Goal: Information Seeking & Learning: Learn about a topic

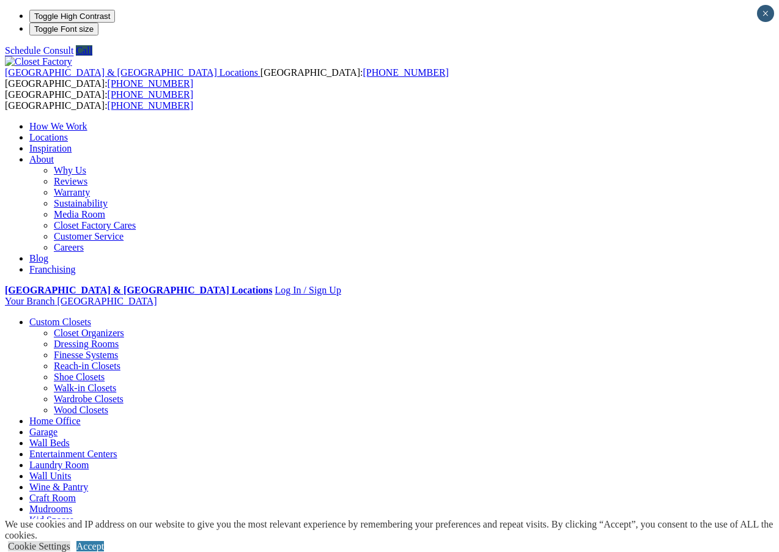
click at [83, 394] on link "Wardrobe Closets" at bounding box center [89, 399] width 70 height 10
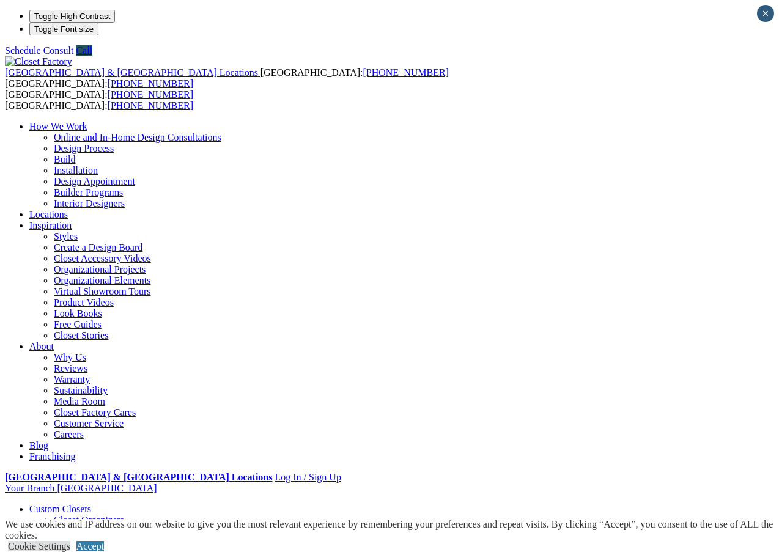
click at [487, 451] on li "Franchising" at bounding box center [401, 456] width 744 height 11
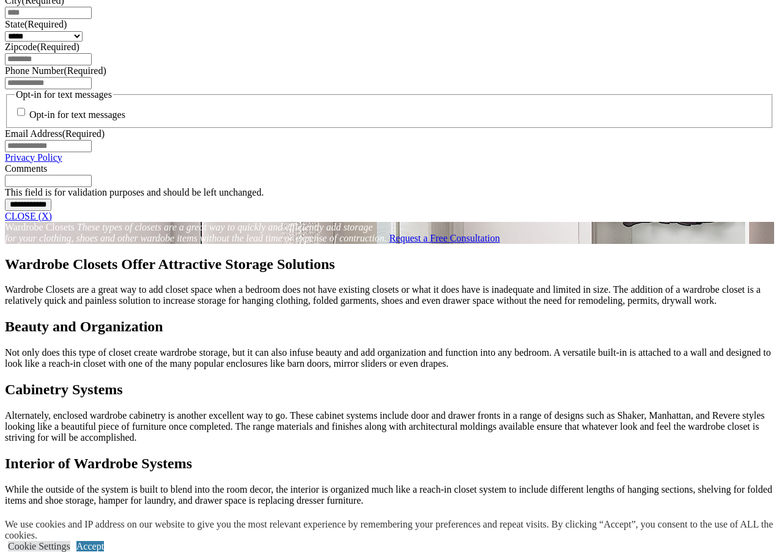
scroll to position [1161, 0]
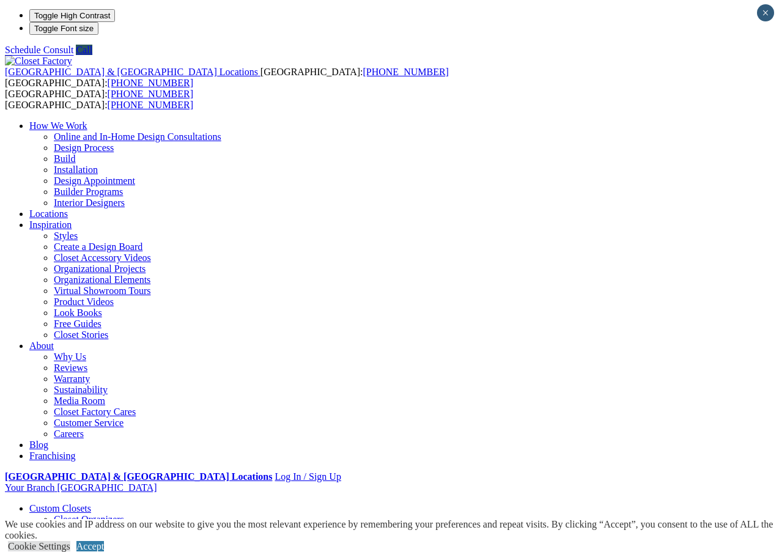
scroll to position [0, 0]
click at [151, 286] on link "Virtual Showroom Tours" at bounding box center [102, 291] width 97 height 10
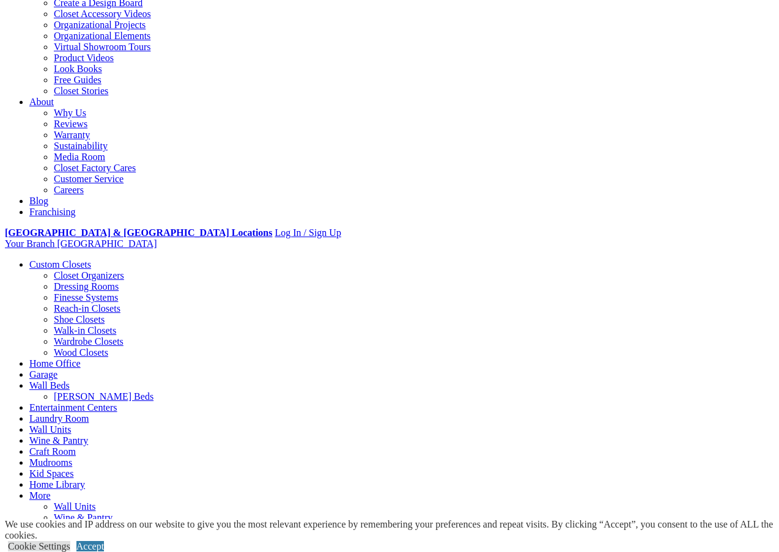
scroll to position [550, 0]
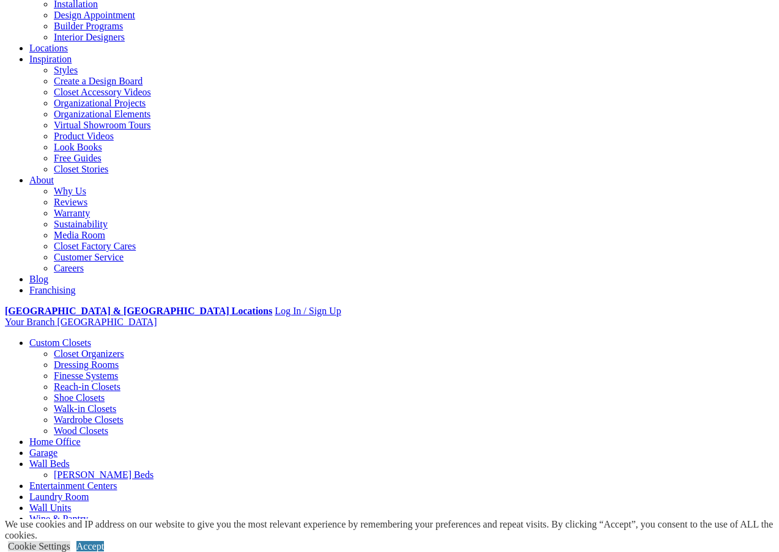
scroll to position [244, 0]
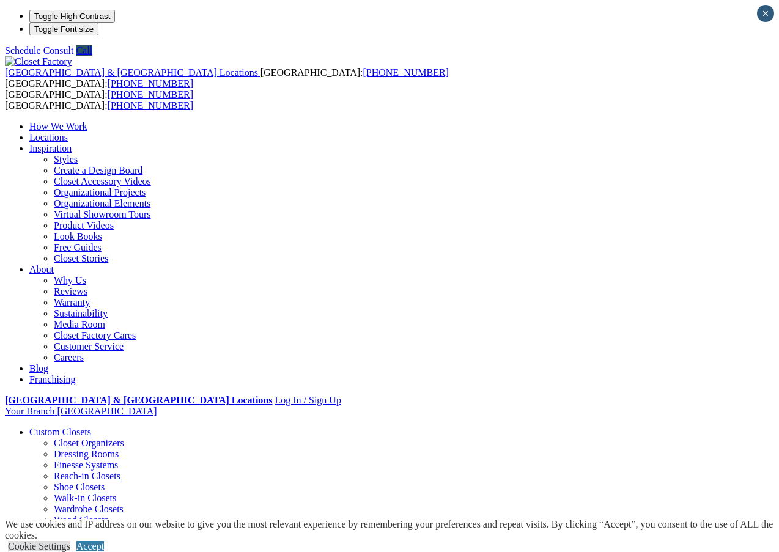
click at [68, 132] on link "Locations" at bounding box center [48, 137] width 39 height 10
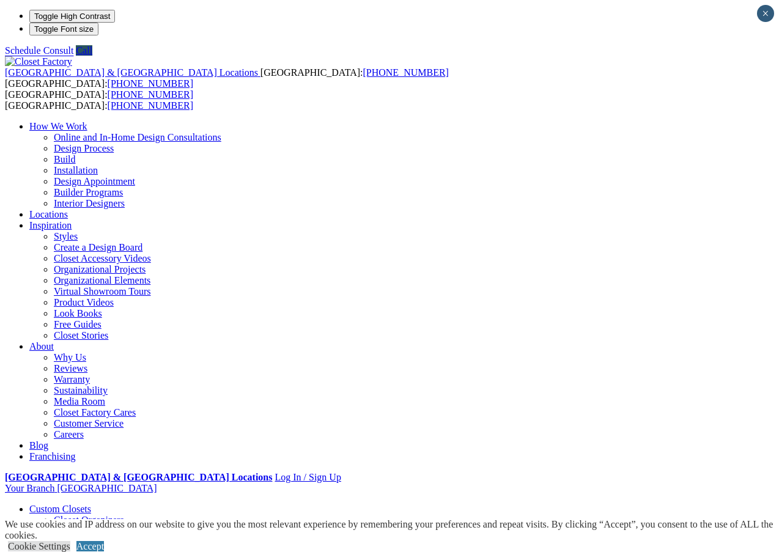
type input "*****"
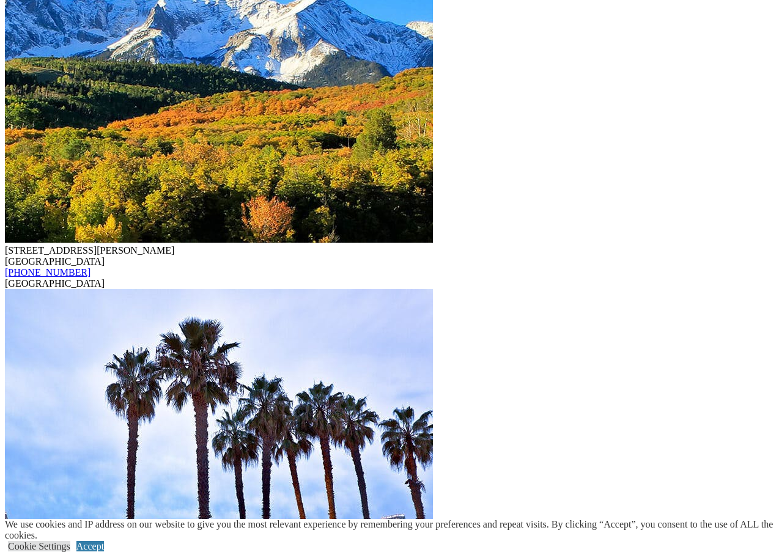
scroll to position [3728, 0]
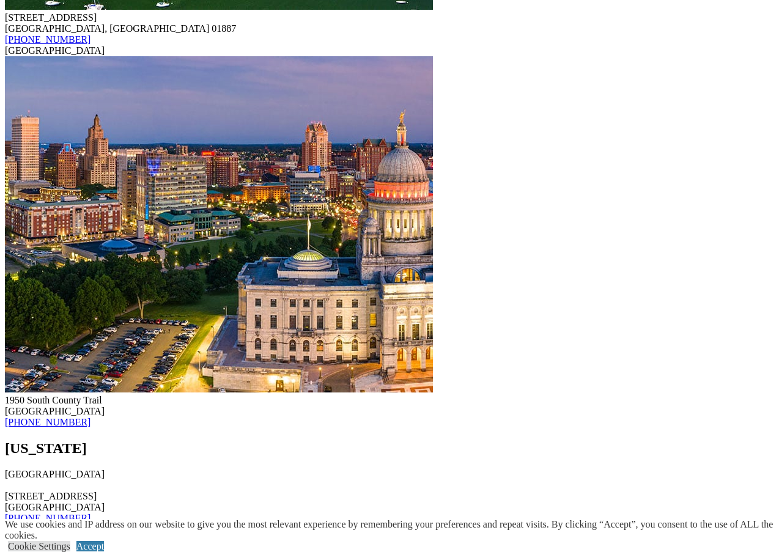
scroll to position [10752, 0]
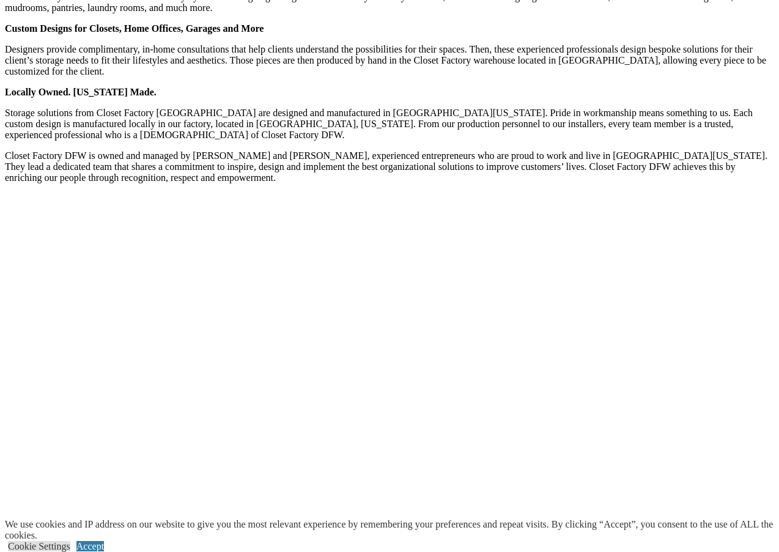
scroll to position [1284, 0]
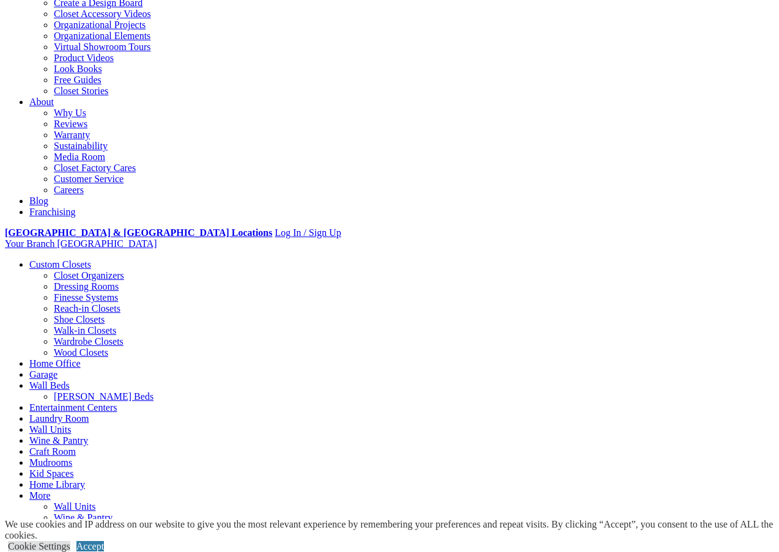
scroll to position [0, 0]
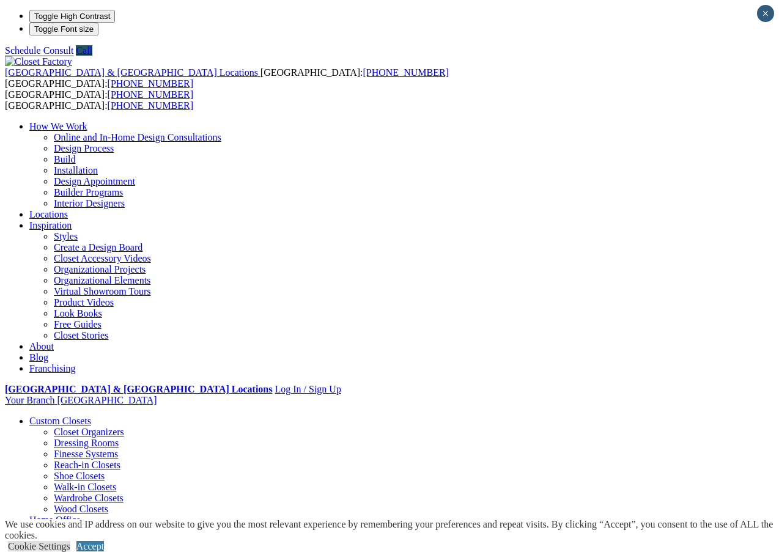
click at [78, 231] on link "Styles" at bounding box center [66, 236] width 24 height 10
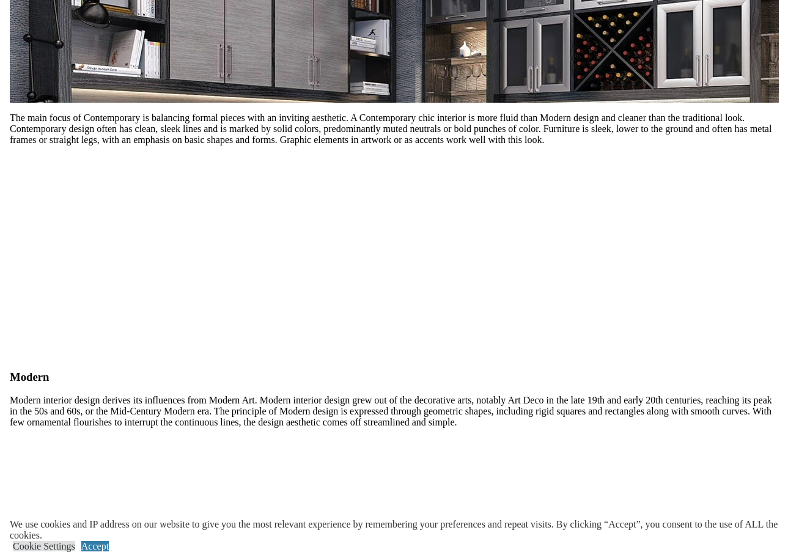
scroll to position [1589, 0]
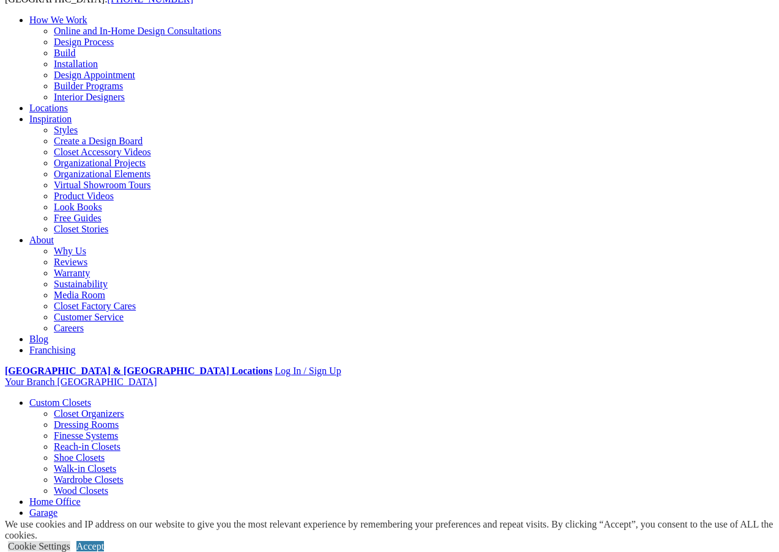
scroll to position [0, 0]
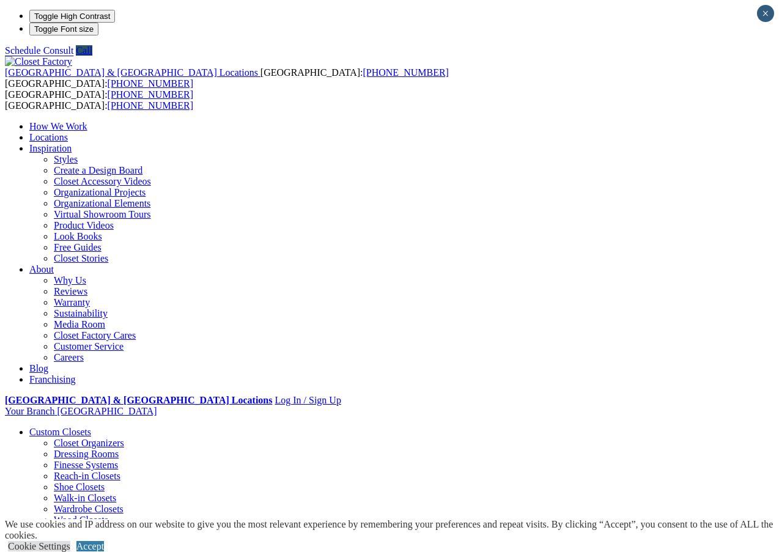
click at [68, 132] on link "Locations" at bounding box center [48, 137] width 39 height 10
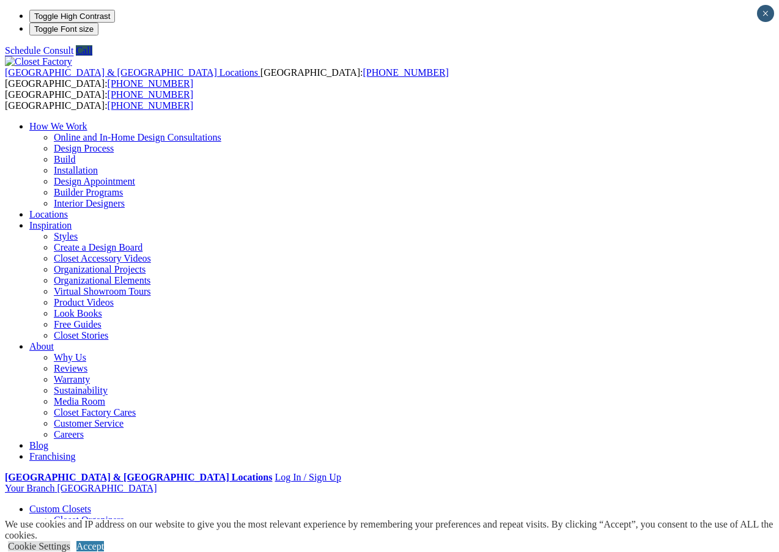
click at [142, 242] on link "Create a Design Board" at bounding box center [98, 247] width 89 height 10
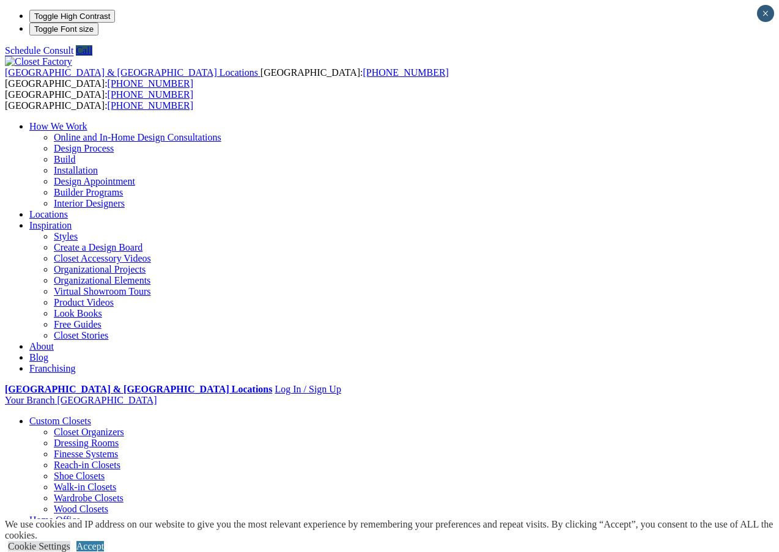
click at [151, 253] on link "Closet Accessory Videos" at bounding box center [102, 258] width 97 height 10
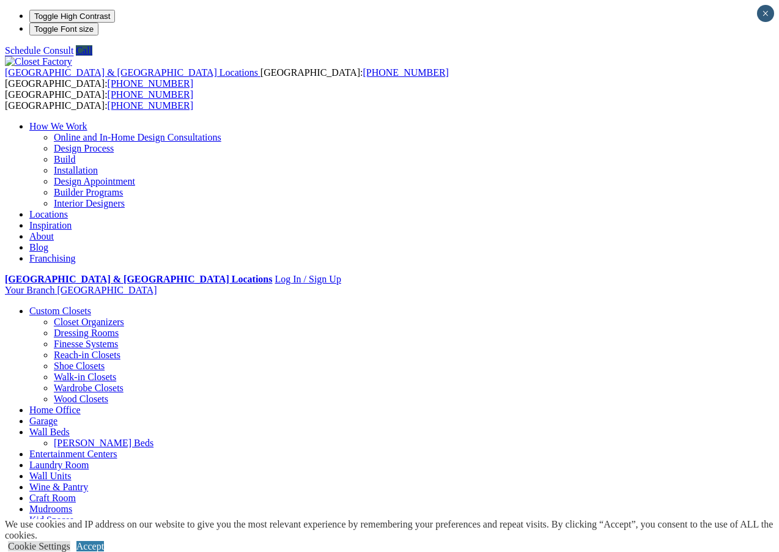
click at [89, 460] on link "Laundry Room" at bounding box center [58, 465] width 59 height 10
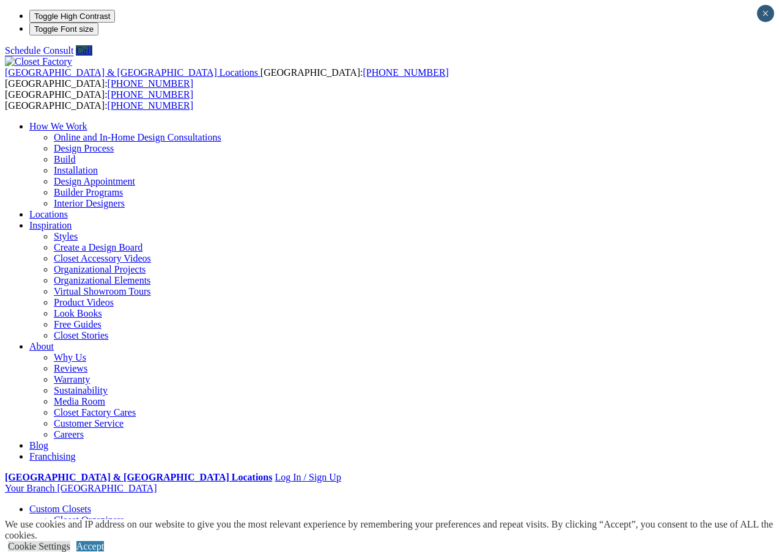
click at [102, 308] on link "Look Books" at bounding box center [78, 313] width 48 height 10
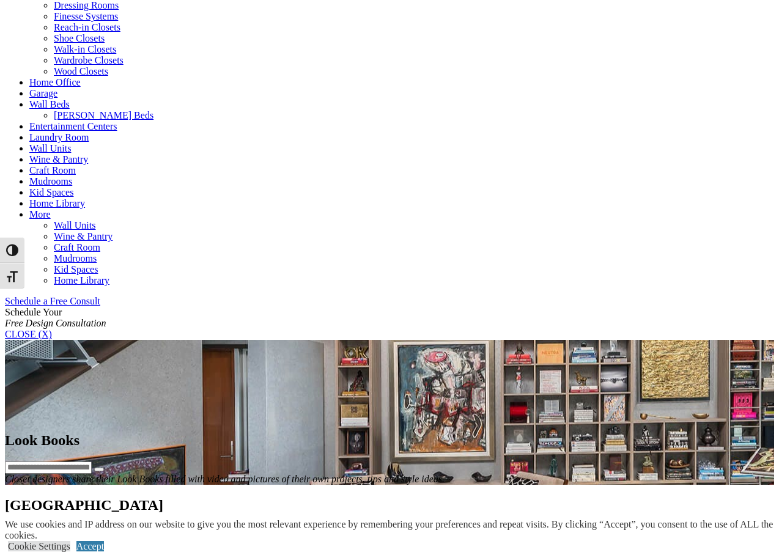
scroll to position [489, 0]
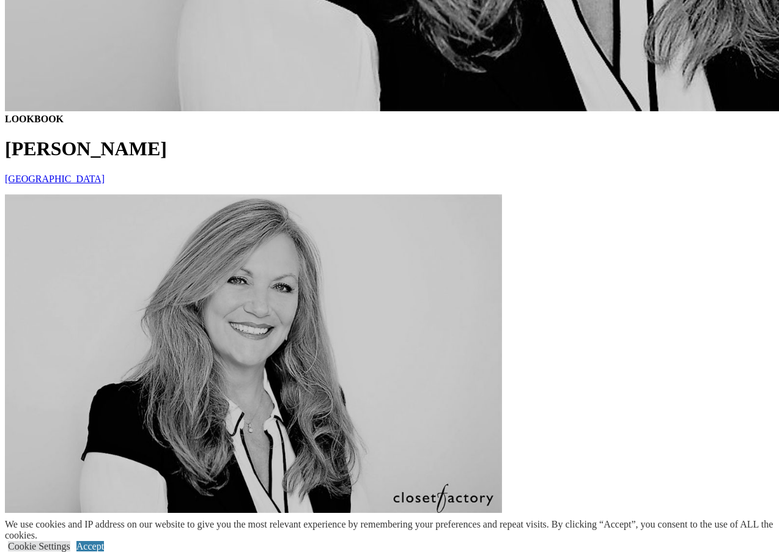
scroll to position [1284, 0]
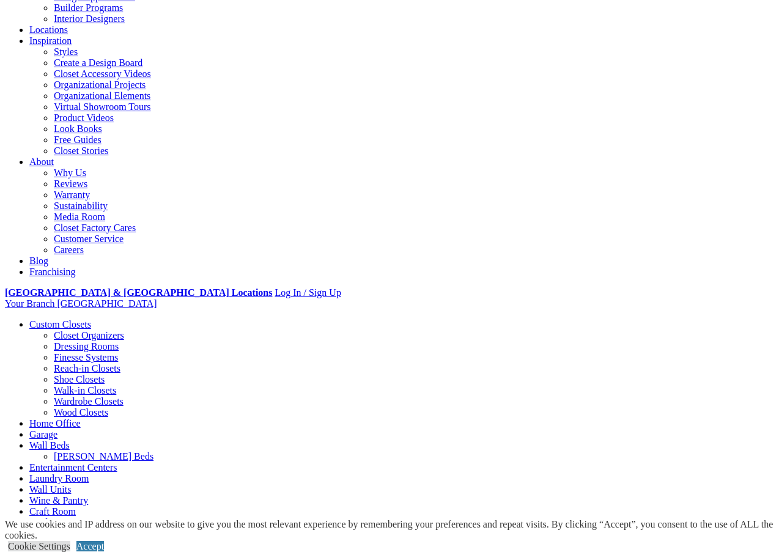
scroll to position [183, 0]
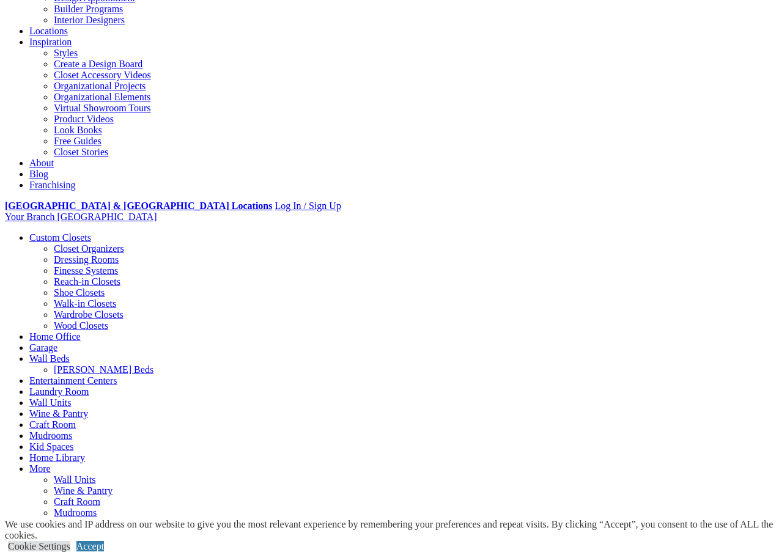
click at [150, 102] on link "Organizational Elements" at bounding box center [102, 97] width 97 height 10
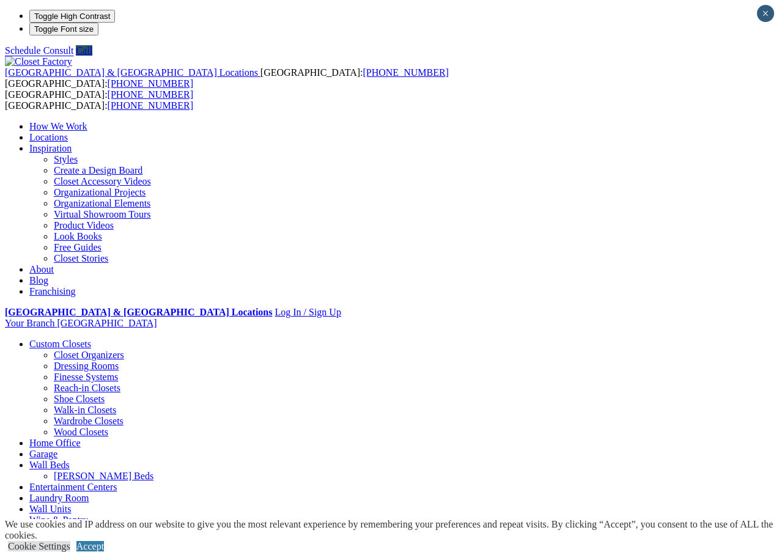
click at [101, 242] on link "Free Guides" at bounding box center [78, 247] width 48 height 10
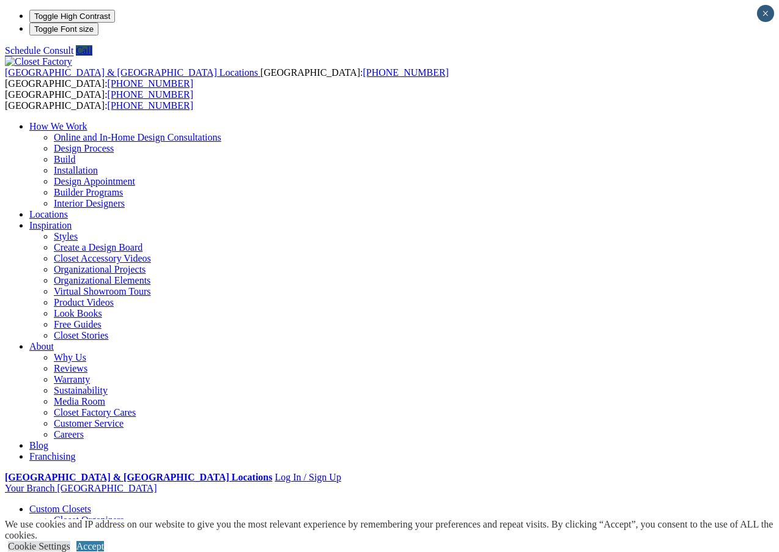
scroll to position [244, 0]
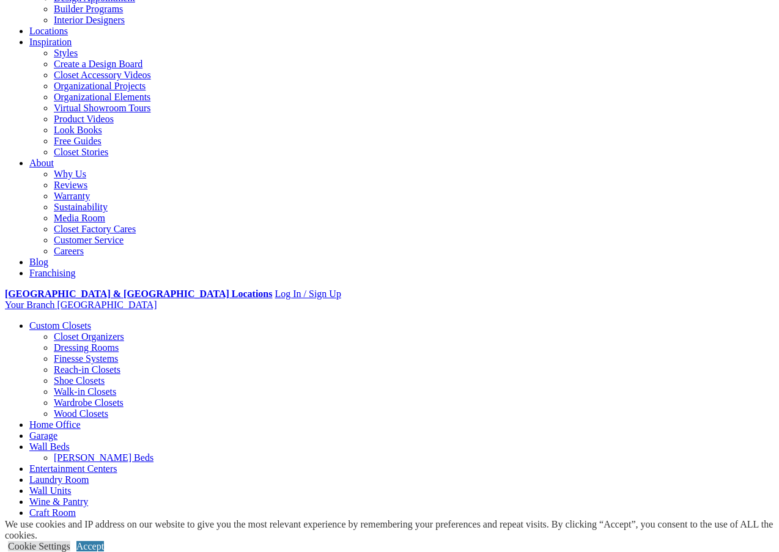
scroll to position [0, 0]
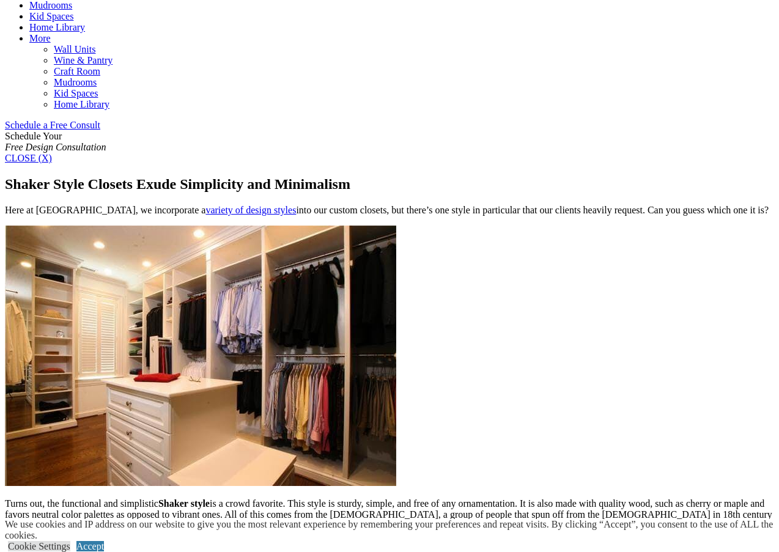
scroll to position [611, 0]
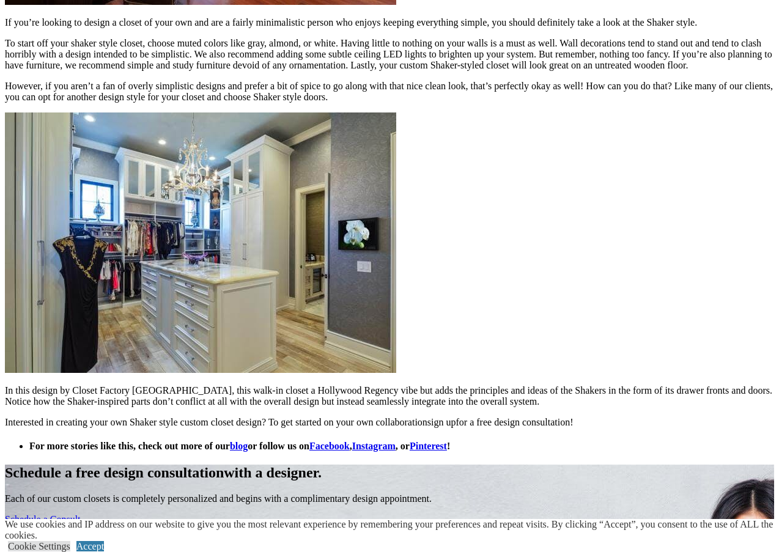
scroll to position [1589, 0]
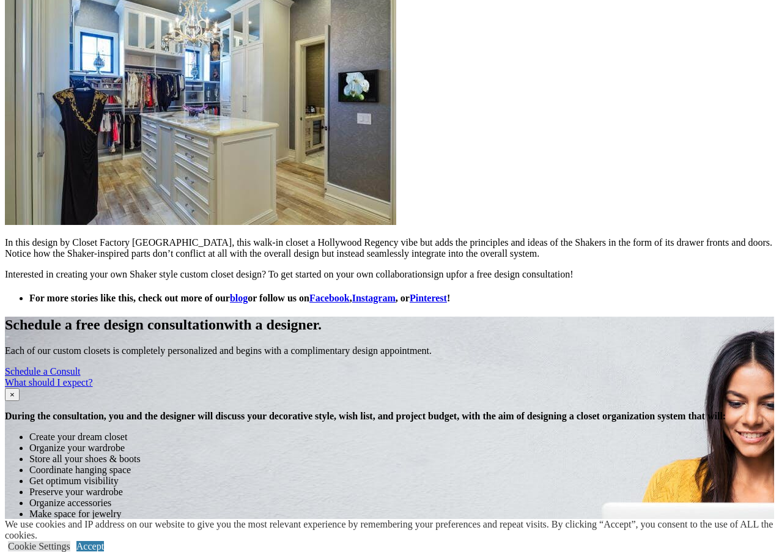
click at [248, 293] on link "blog" at bounding box center [239, 298] width 18 height 10
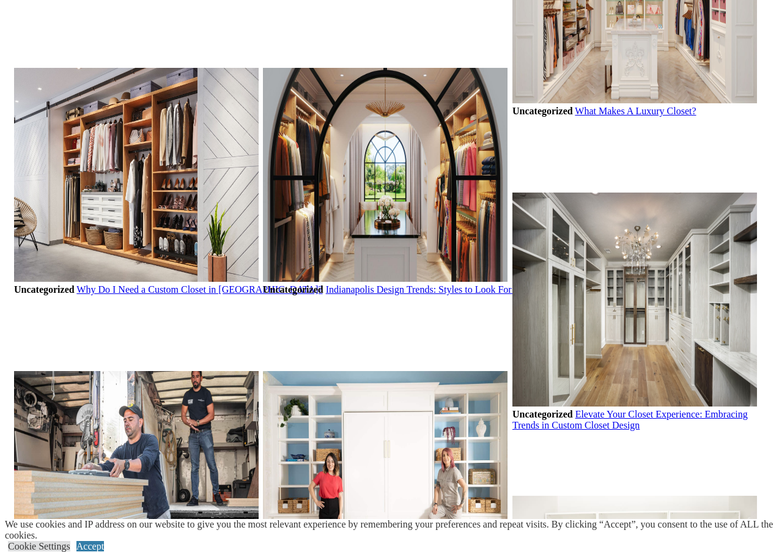
scroll to position [1222, 0]
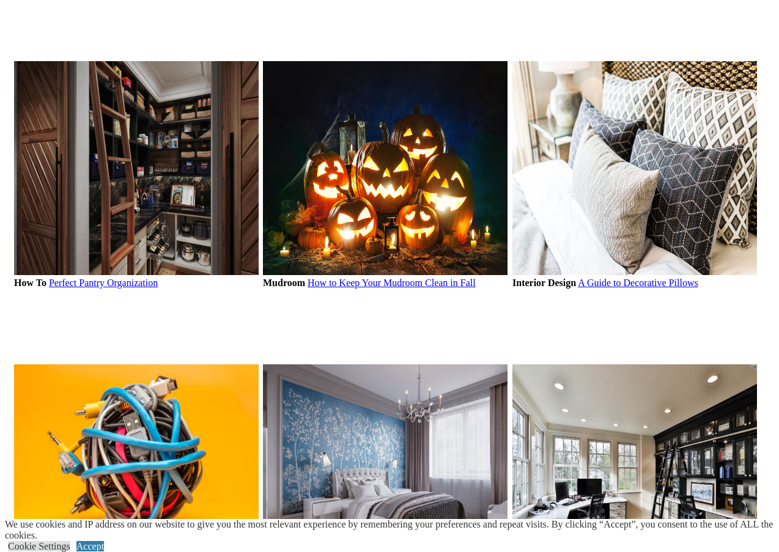
scroll to position [1345, 0]
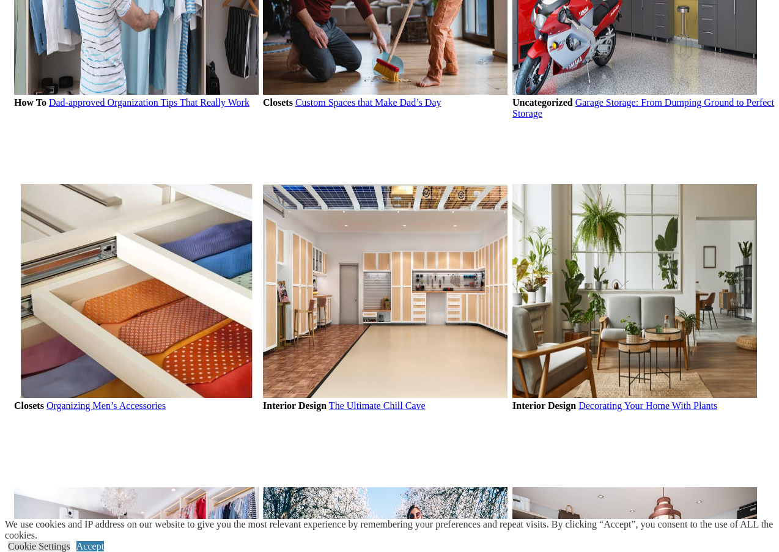
scroll to position [1039, 0]
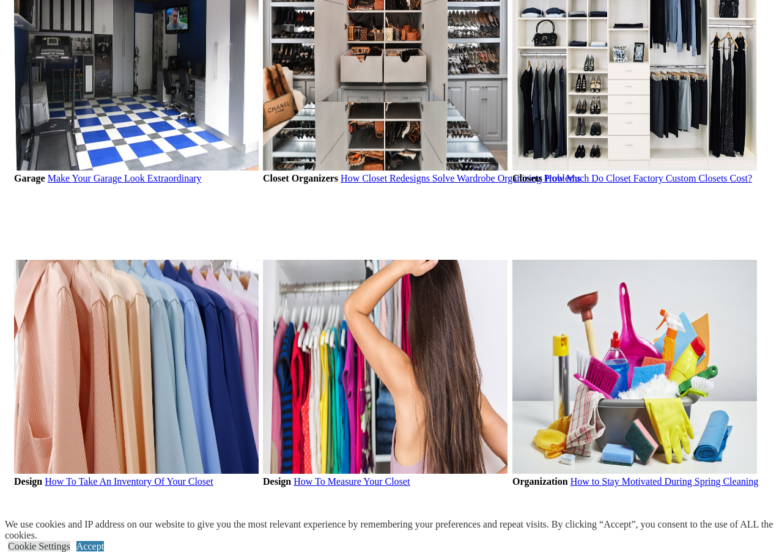
scroll to position [1100, 0]
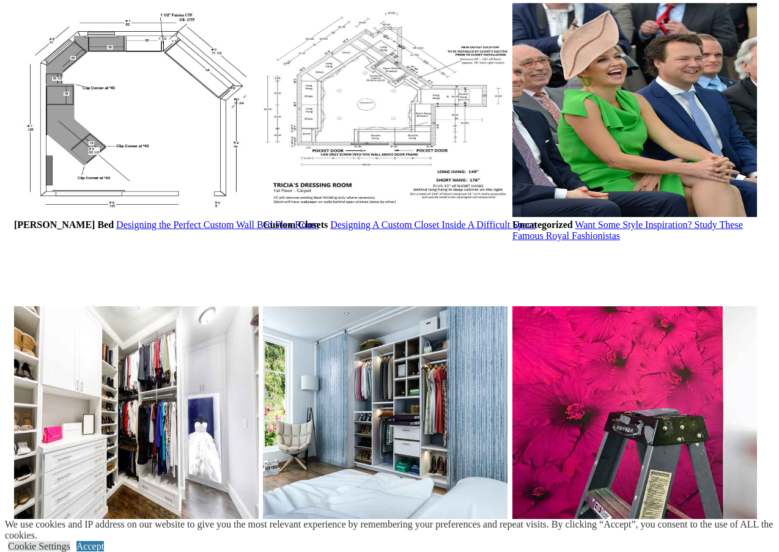
scroll to position [1222, 0]
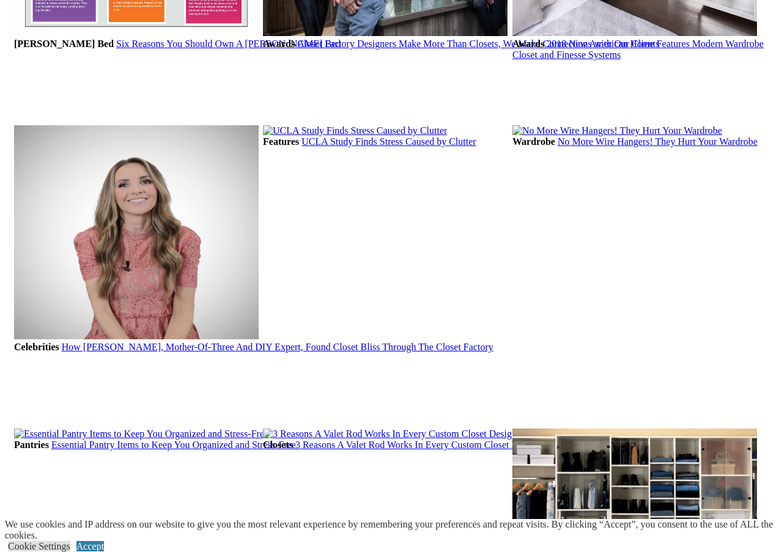
scroll to position [1222, 0]
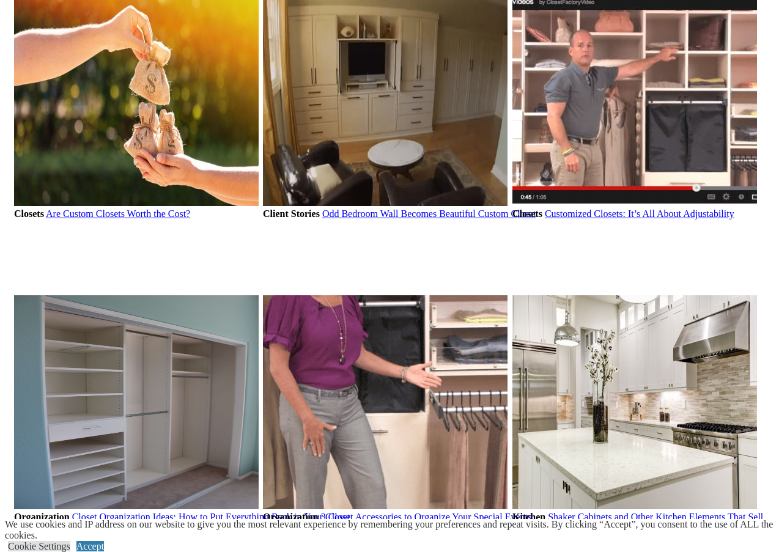
scroll to position [1039, 0]
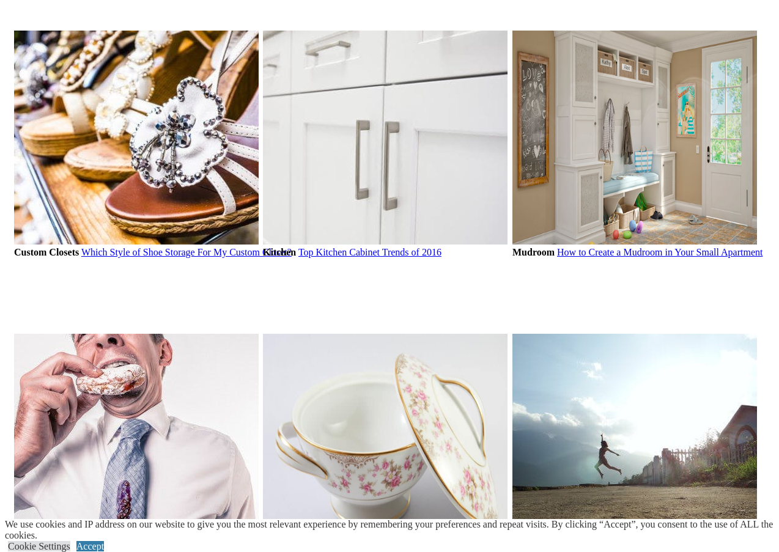
scroll to position [1222, 0]
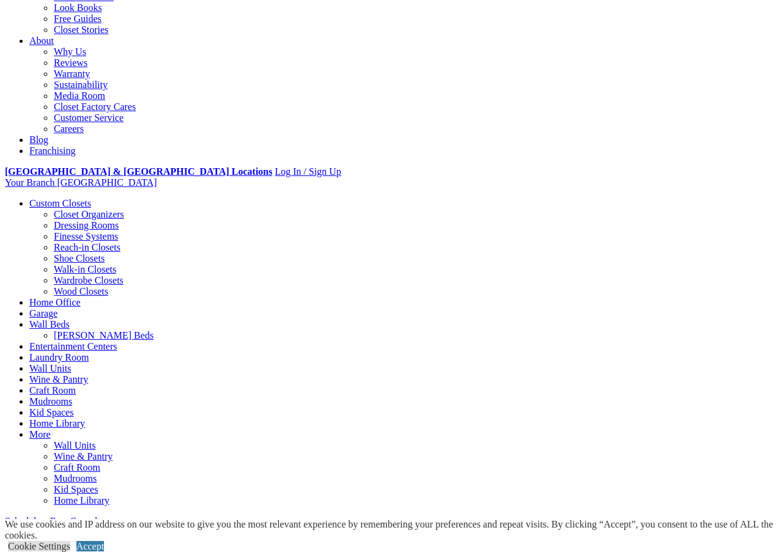
scroll to position [611, 0]
